Goal: Task Accomplishment & Management: Manage account settings

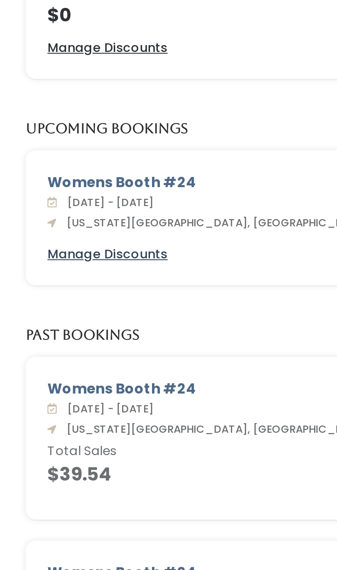
click at [108, 222] on u "Manage Discounts" at bounding box center [93, 220] width 47 height 7
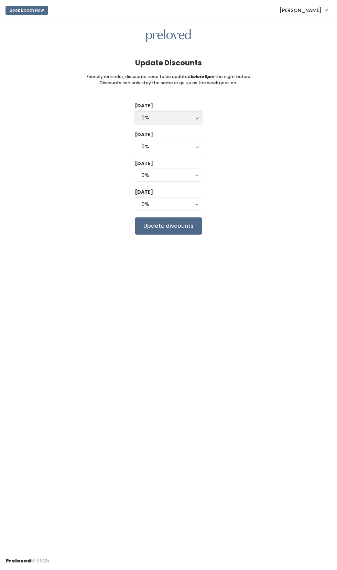
click at [150, 116] on div "0%" at bounding box center [168, 118] width 54 height 8
click at [152, 147] on span "25%" at bounding box center [147, 146] width 10 height 8
select select "25%"
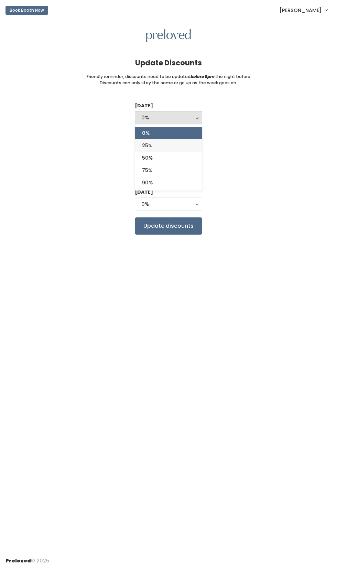
select select "25%"
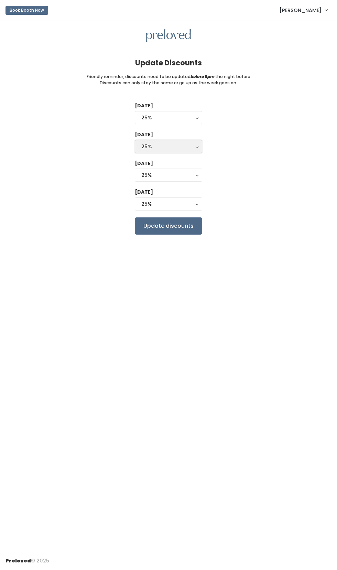
click at [176, 147] on div "25%" at bounding box center [168, 147] width 54 height 8
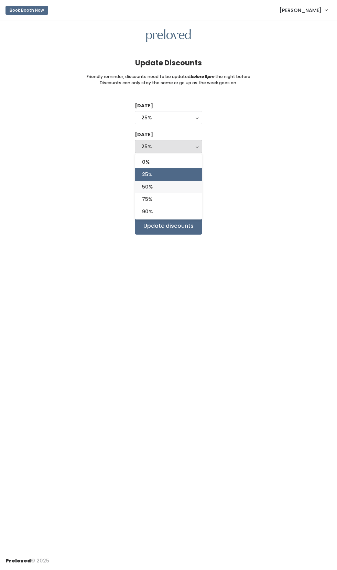
click at [154, 187] on link "50%" at bounding box center [168, 187] width 67 height 12
select select "50%"
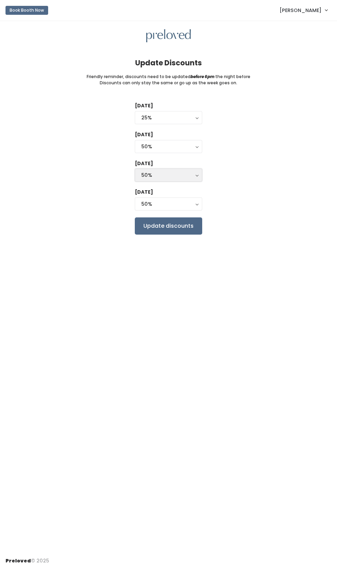
click at [179, 175] on div "50%" at bounding box center [168, 175] width 54 height 8
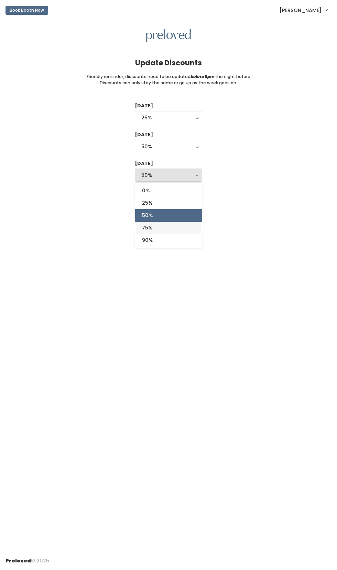
click at [152, 226] on span "75%" at bounding box center [147, 228] width 10 height 8
select select "75%"
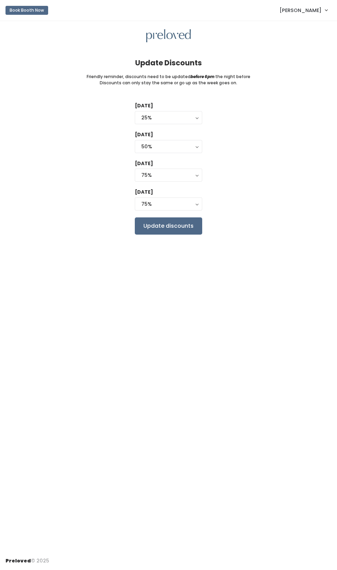
click at [221, 268] on div "Update Discounts Friendly reminder, discounts need to be updated before 6pm the…" at bounding box center [168, 286] width 337 height 531
click at [165, 228] on input "Update discounts" at bounding box center [168, 225] width 67 height 17
